Goal: Information Seeking & Learning: Understand process/instructions

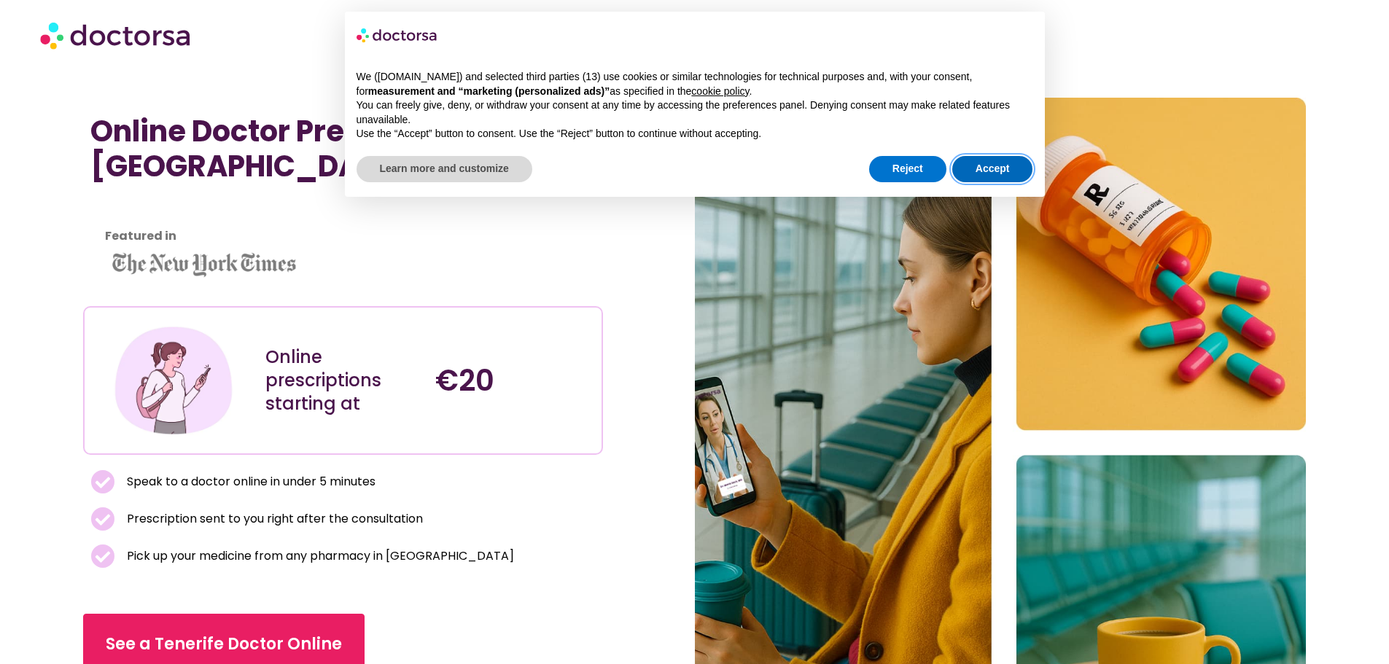
click at [975, 164] on button "Accept" at bounding box center [992, 169] width 81 height 26
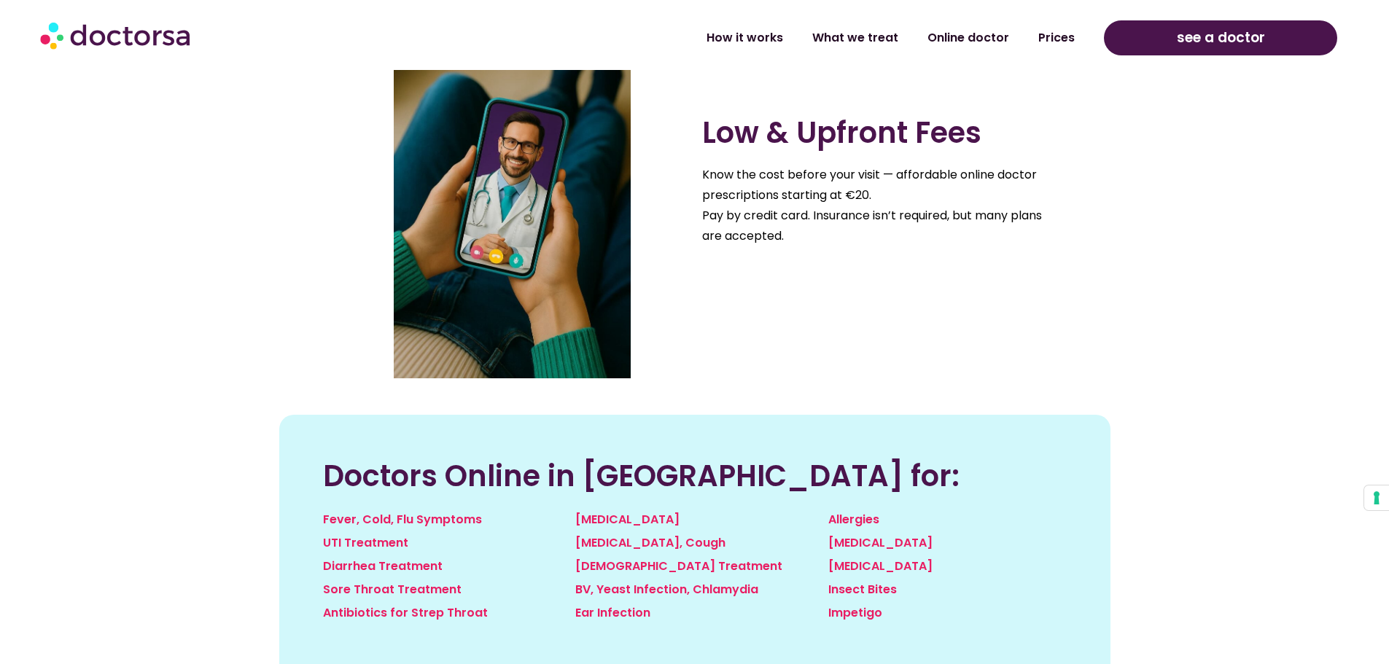
scroll to position [1385, 0]
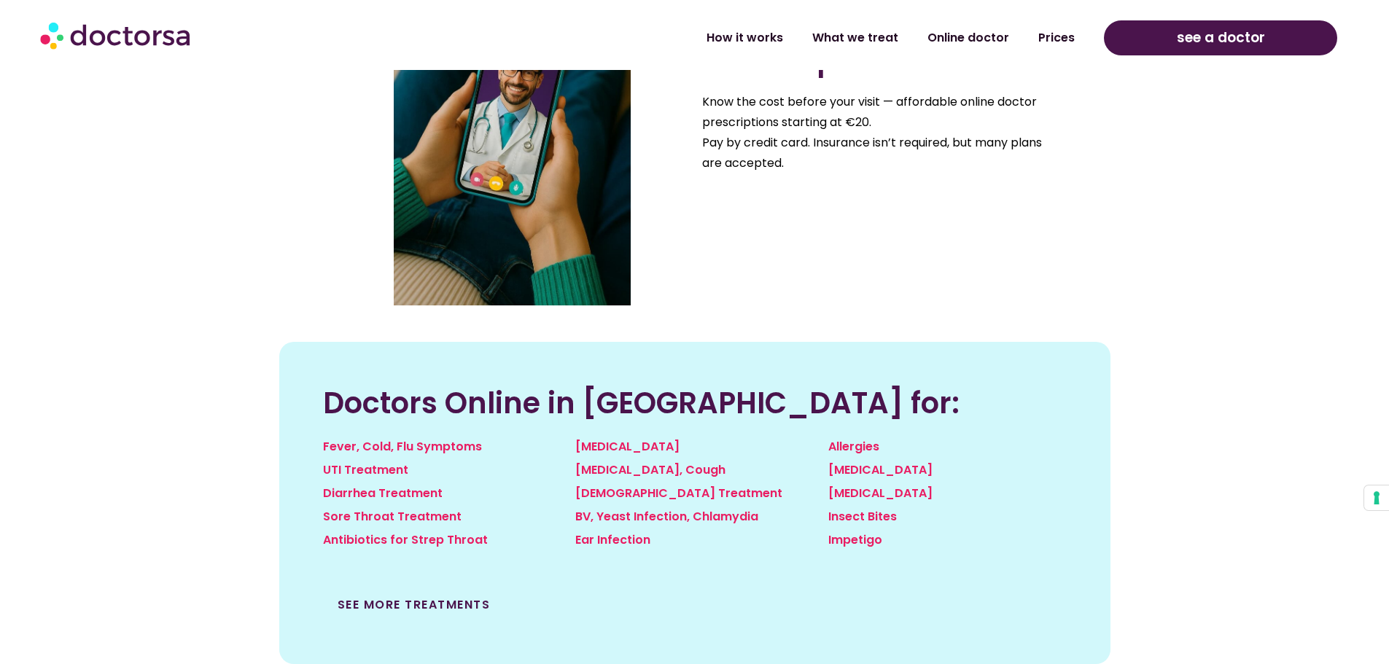
click at [406, 608] on link "See more treatments" at bounding box center [413, 604] width 153 height 17
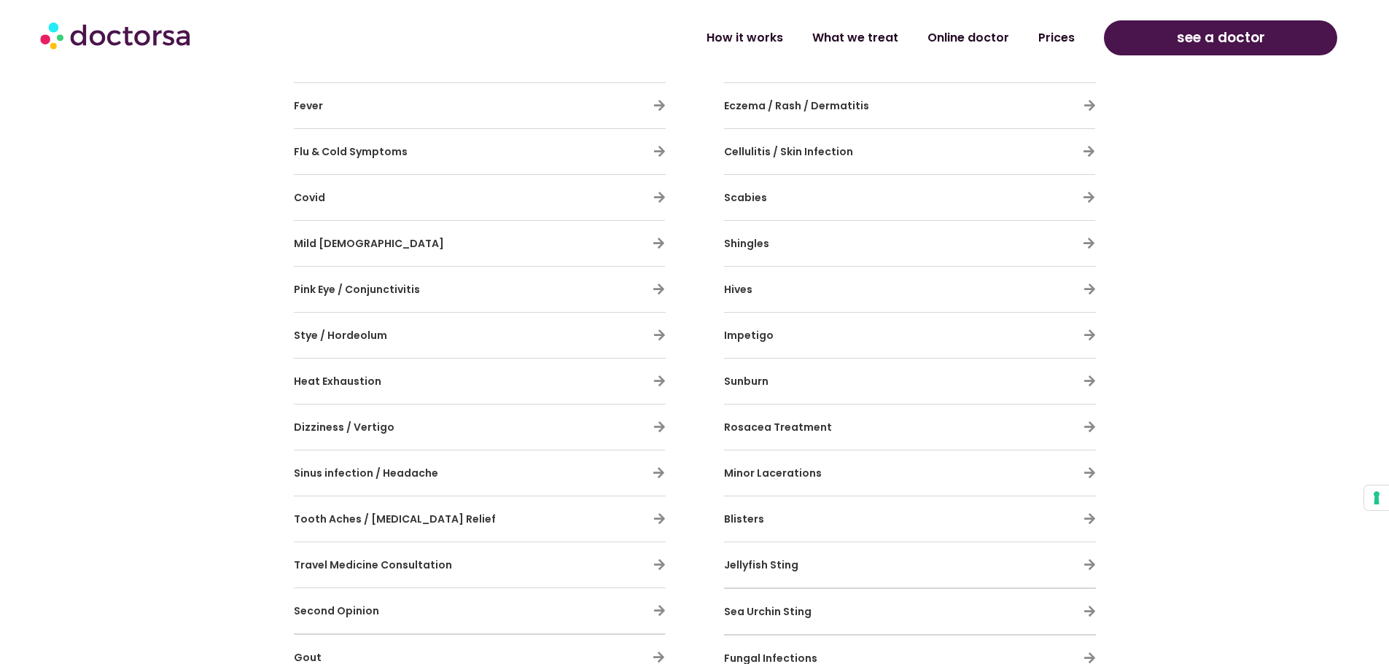
scroll to position [1312, 0]
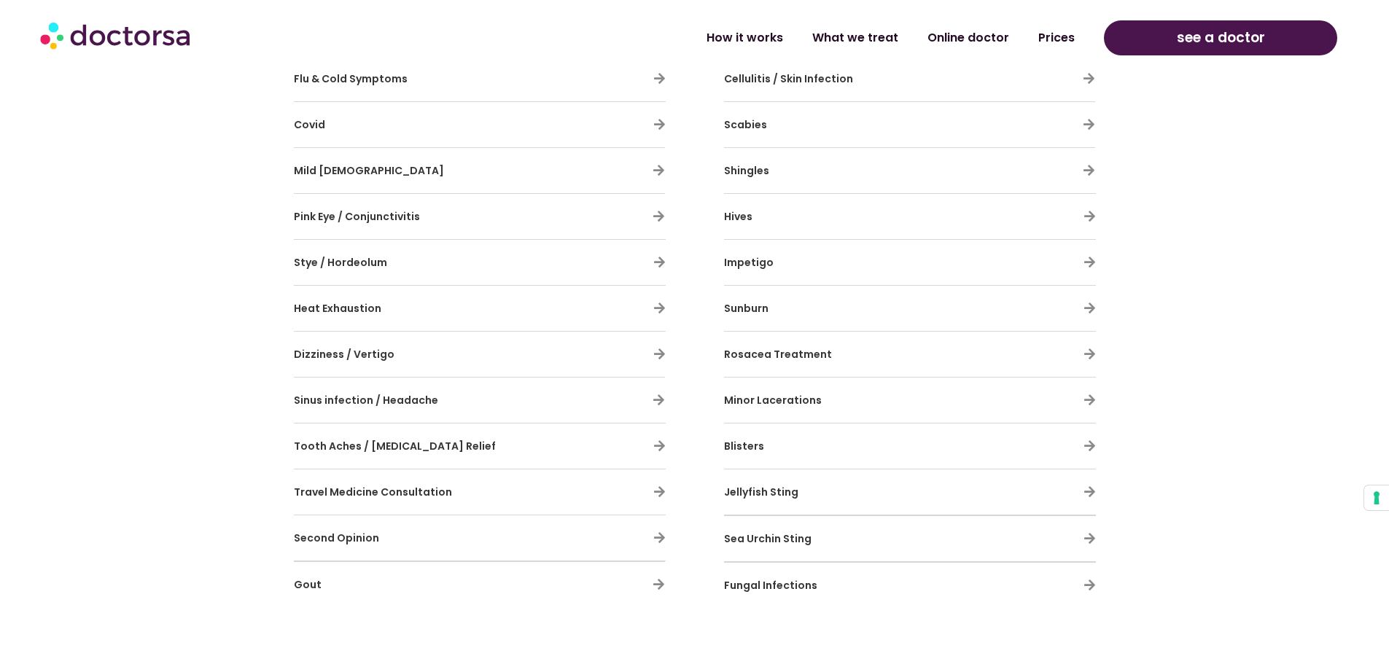
click at [651, 445] on div "Tooth Aches / [MEDICAL_DATA] Relief" at bounding box center [480, 446] width 372 height 31
click at [658, 448] on icon at bounding box center [659, 446] width 12 height 12
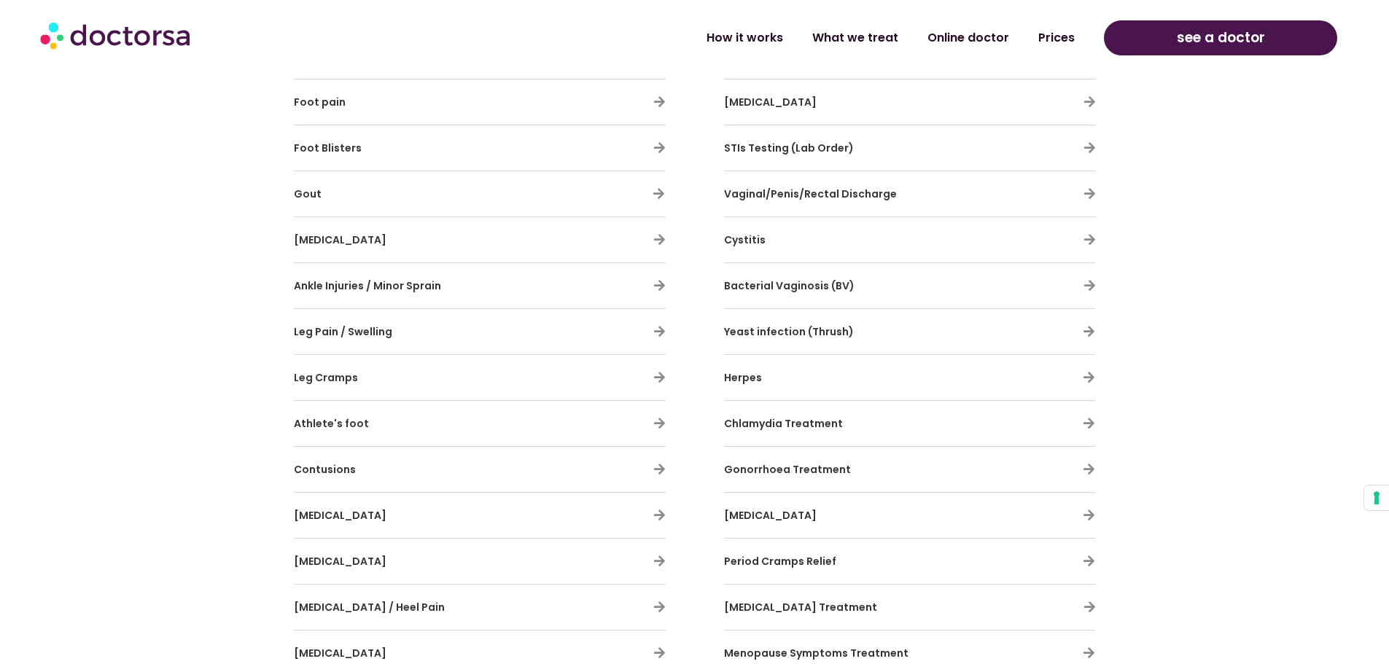
scroll to position [3207, 0]
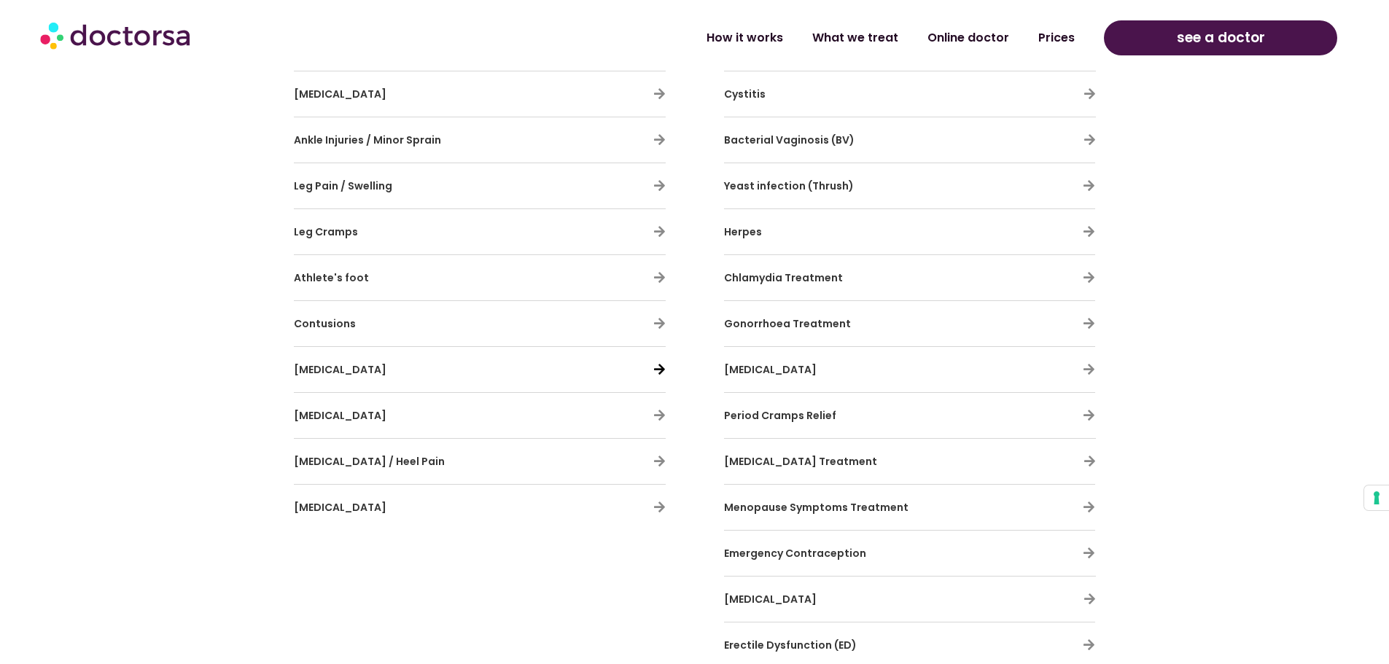
click at [653, 367] on icon at bounding box center [659, 369] width 12 height 12
click at [657, 370] on icon at bounding box center [659, 369] width 12 height 12
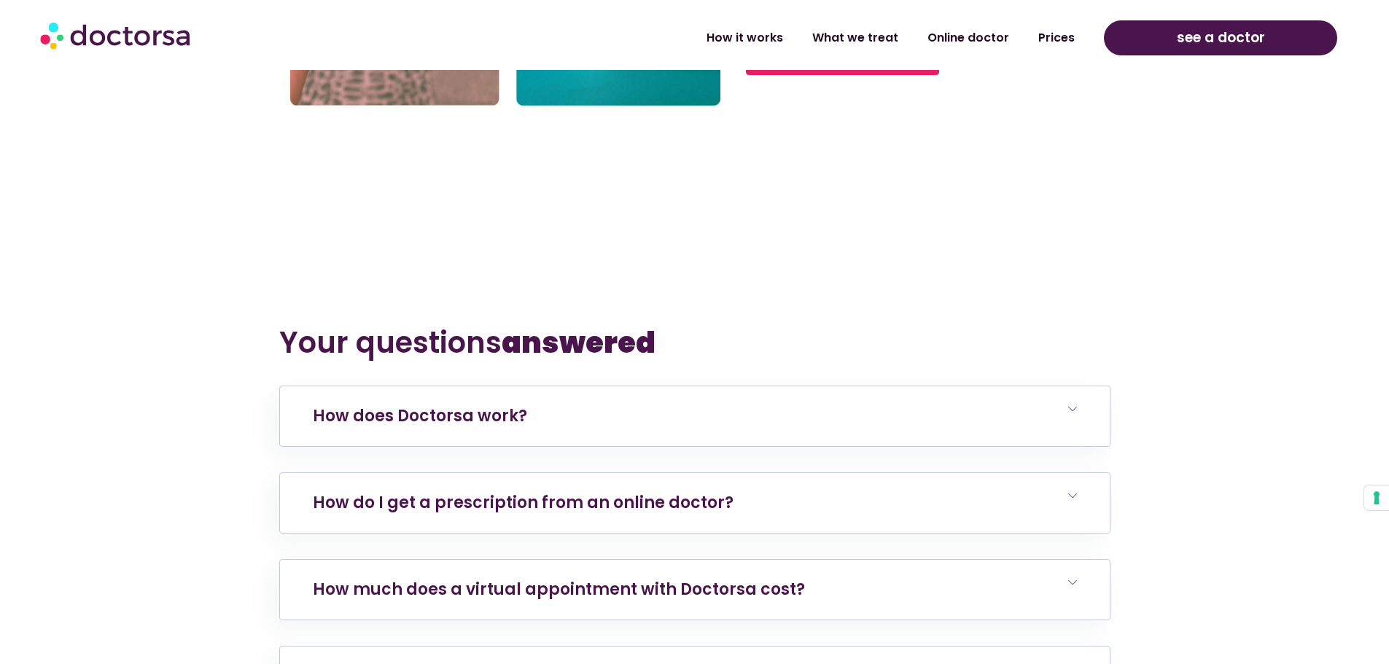
scroll to position [6123, 0]
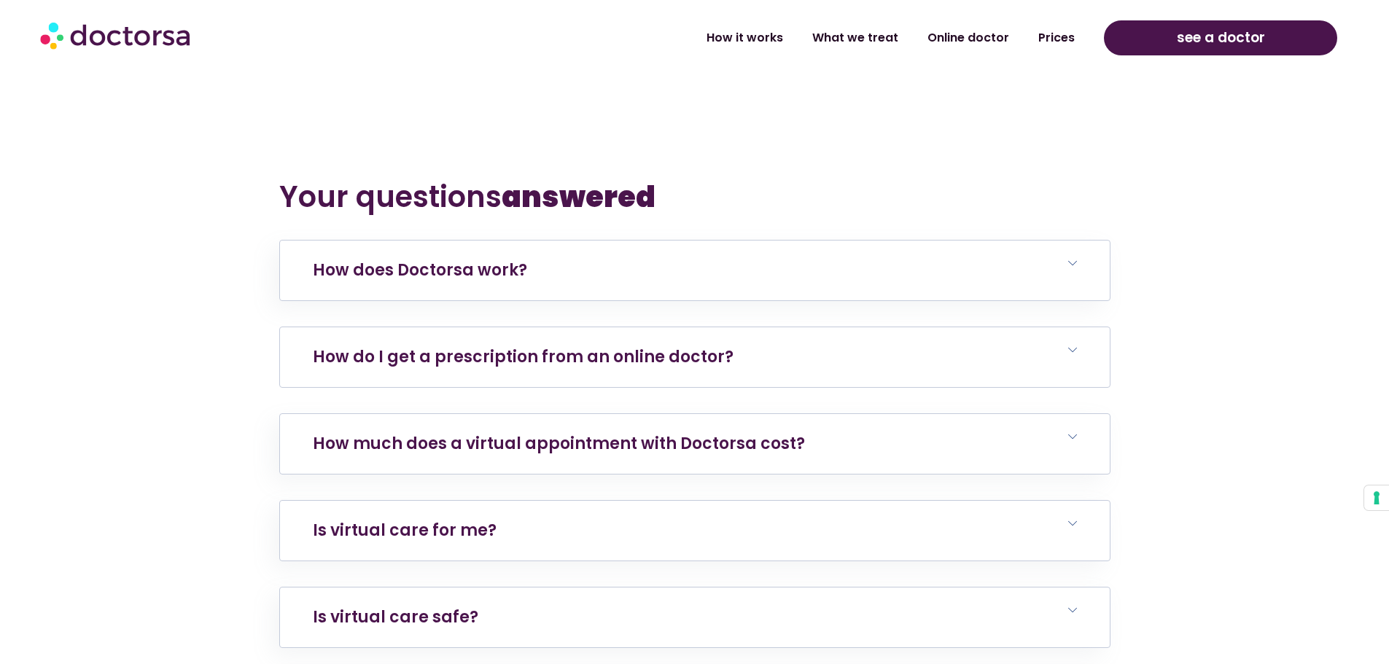
click at [670, 346] on link "How do I get a prescription from an online doctor?" at bounding box center [523, 357] width 421 height 23
